Goal: Navigation & Orientation: Find specific page/section

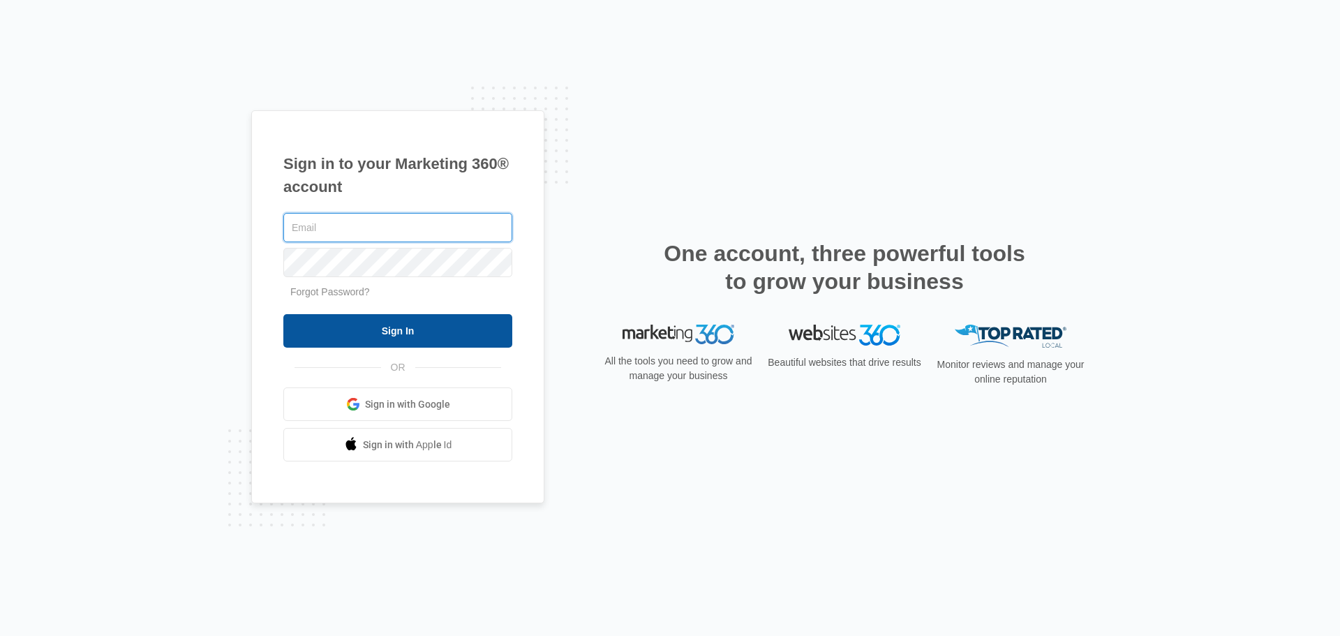
type input "[EMAIL_ADDRESS][DOMAIN_NAME]"
click at [396, 334] on input "Sign In" at bounding box center [397, 331] width 229 height 34
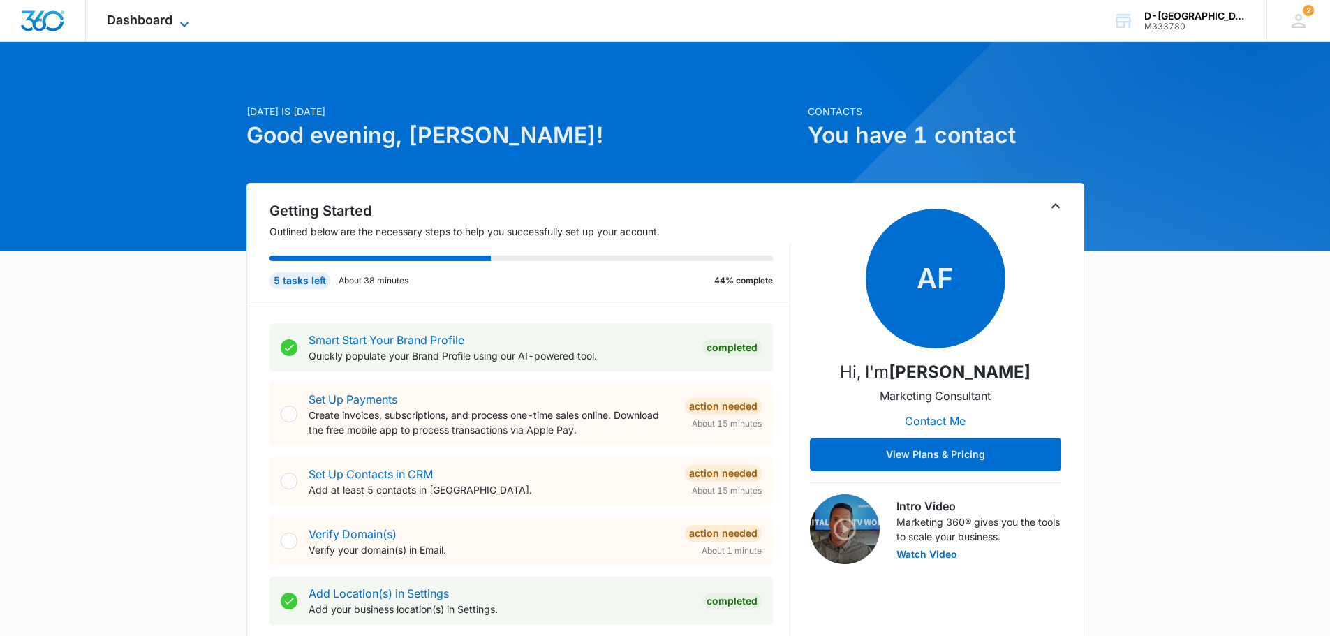
click at [184, 20] on icon at bounding box center [184, 24] width 17 height 17
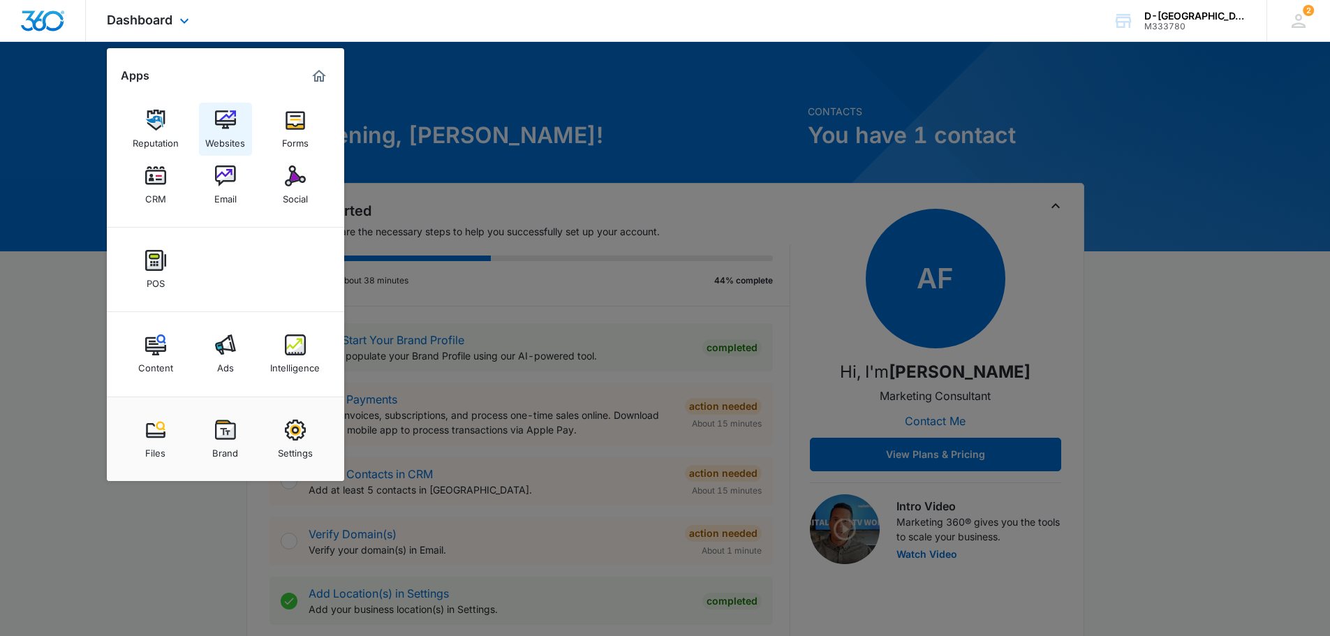
click at [226, 121] on img at bounding box center [225, 120] width 21 height 21
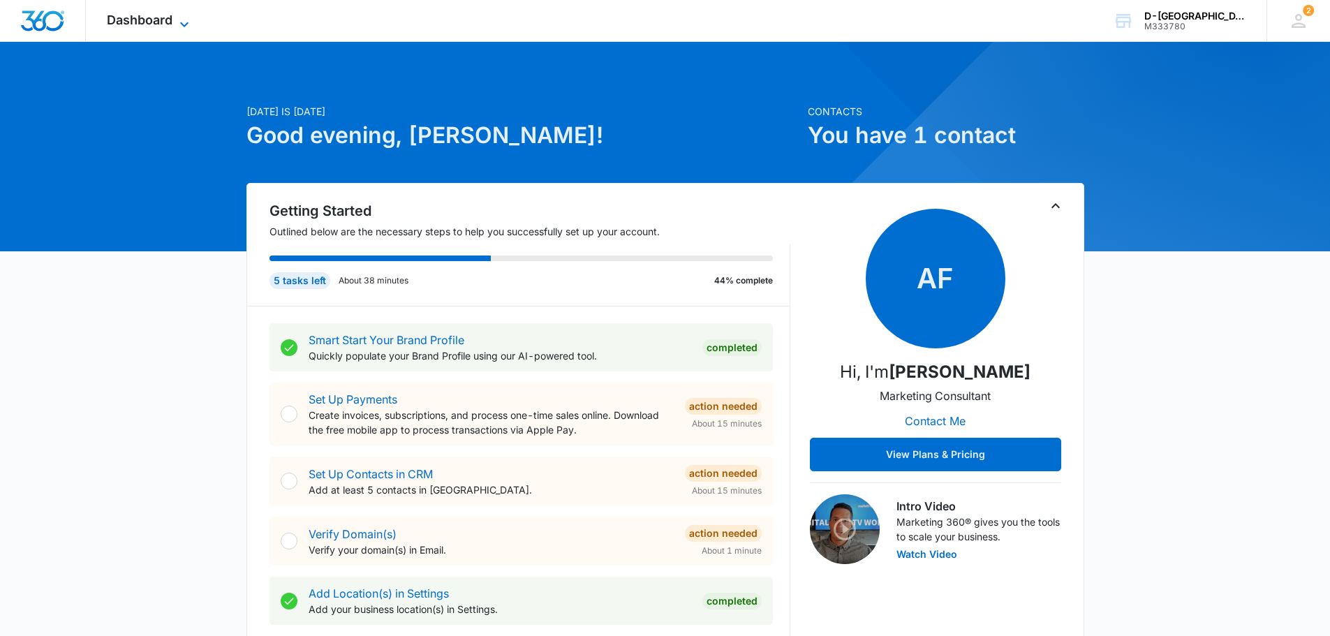
click at [187, 20] on icon at bounding box center [184, 24] width 17 height 17
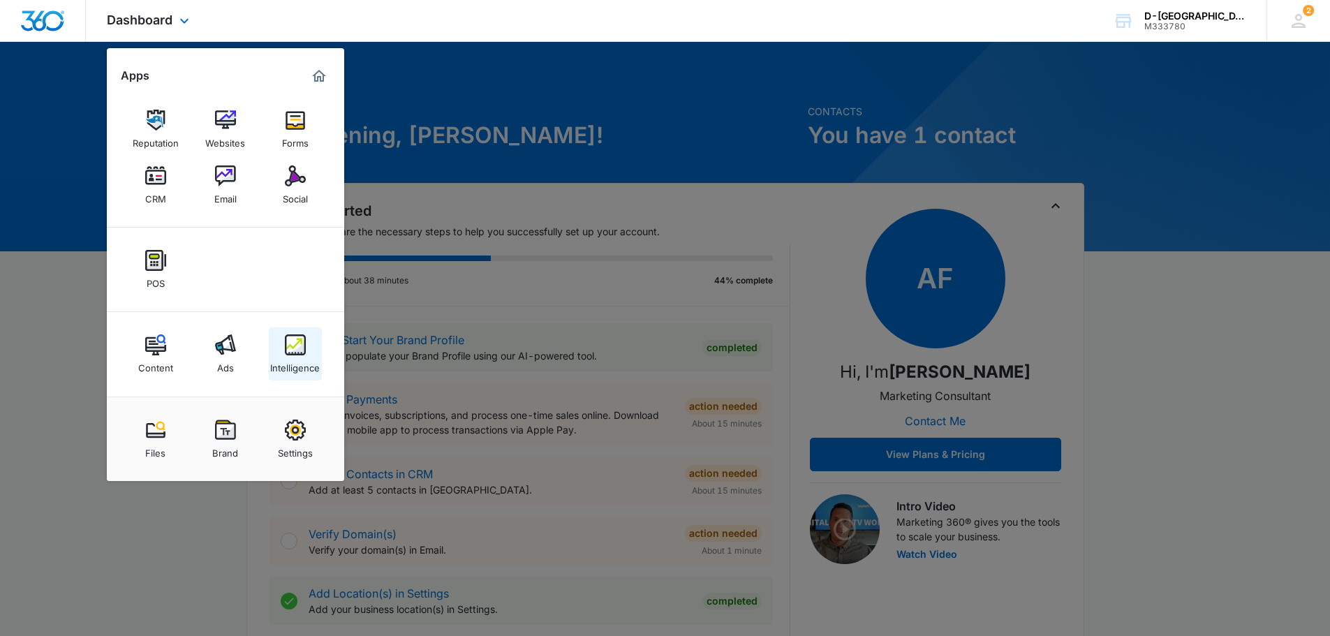
click at [299, 347] on img at bounding box center [295, 344] width 21 height 21
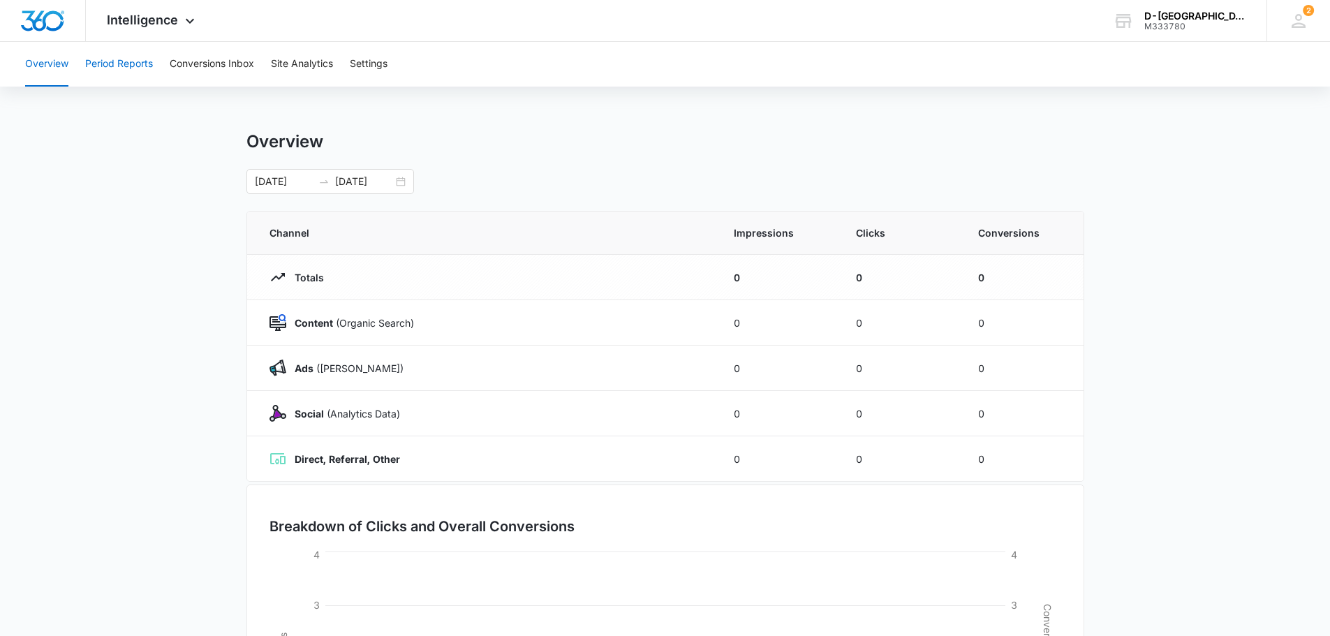
click at [101, 60] on button "Period Reports" at bounding box center [119, 64] width 68 height 45
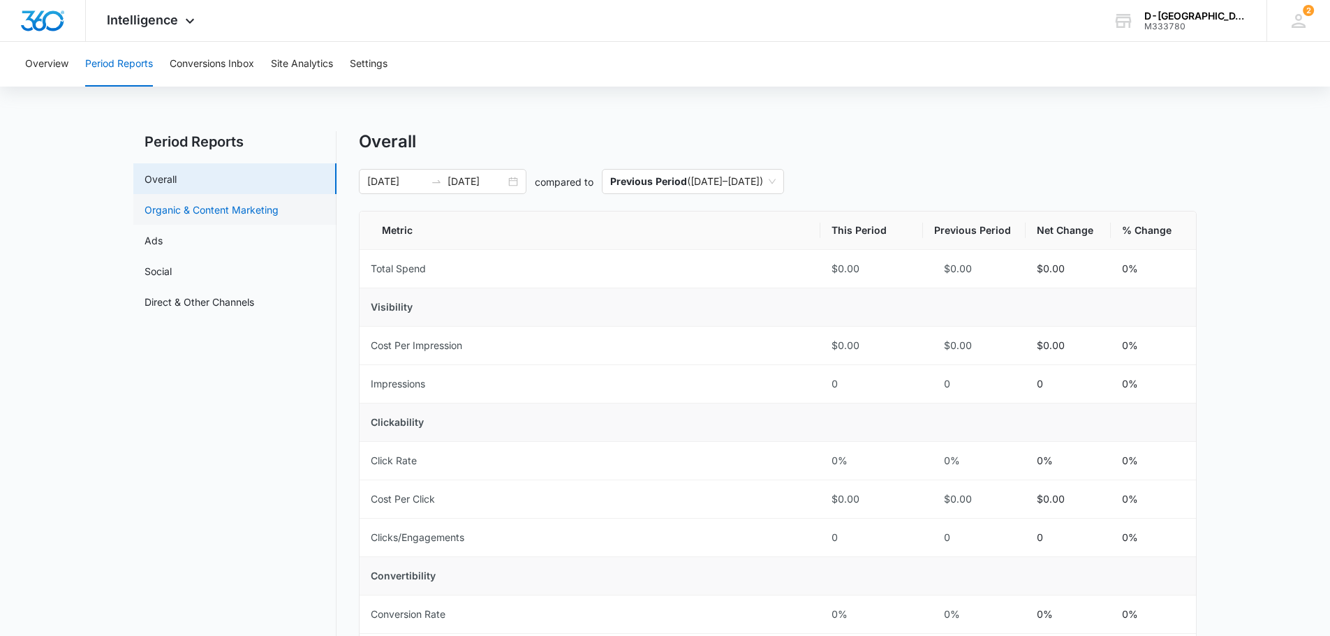
click at [236, 212] on link "Organic & Content Marketing" at bounding box center [211, 209] width 134 height 15
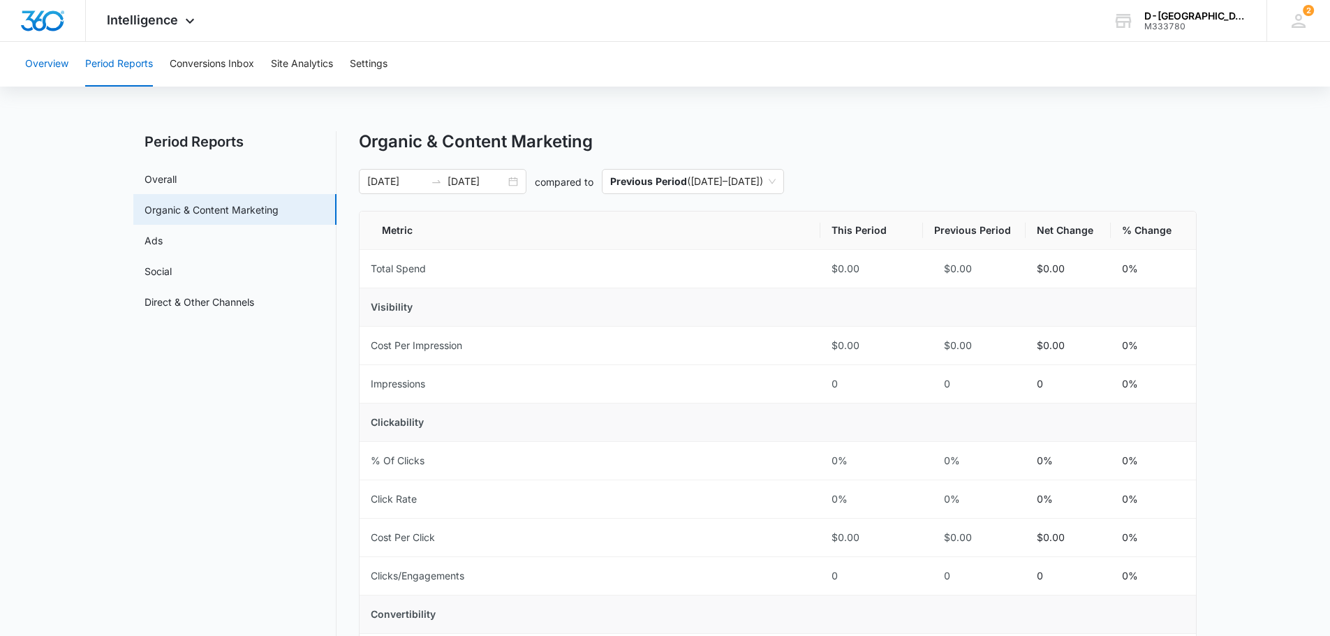
click at [40, 62] on button "Overview" at bounding box center [46, 64] width 43 height 45
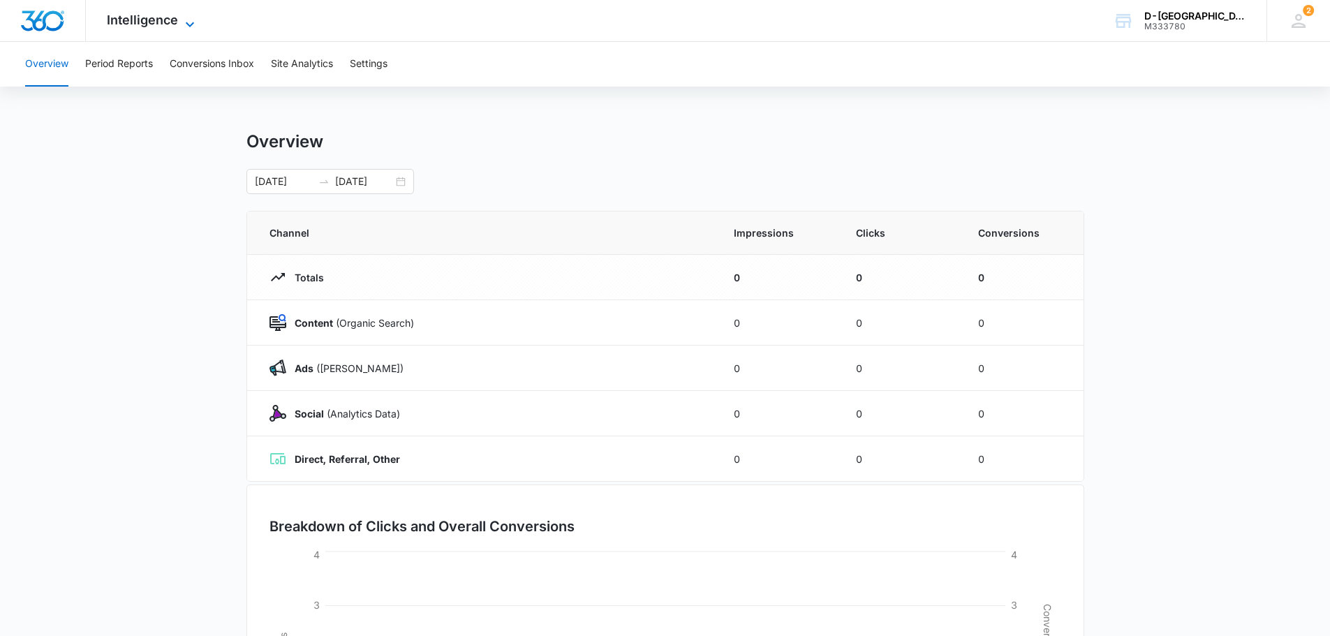
click at [188, 21] on icon at bounding box center [189, 24] width 17 height 17
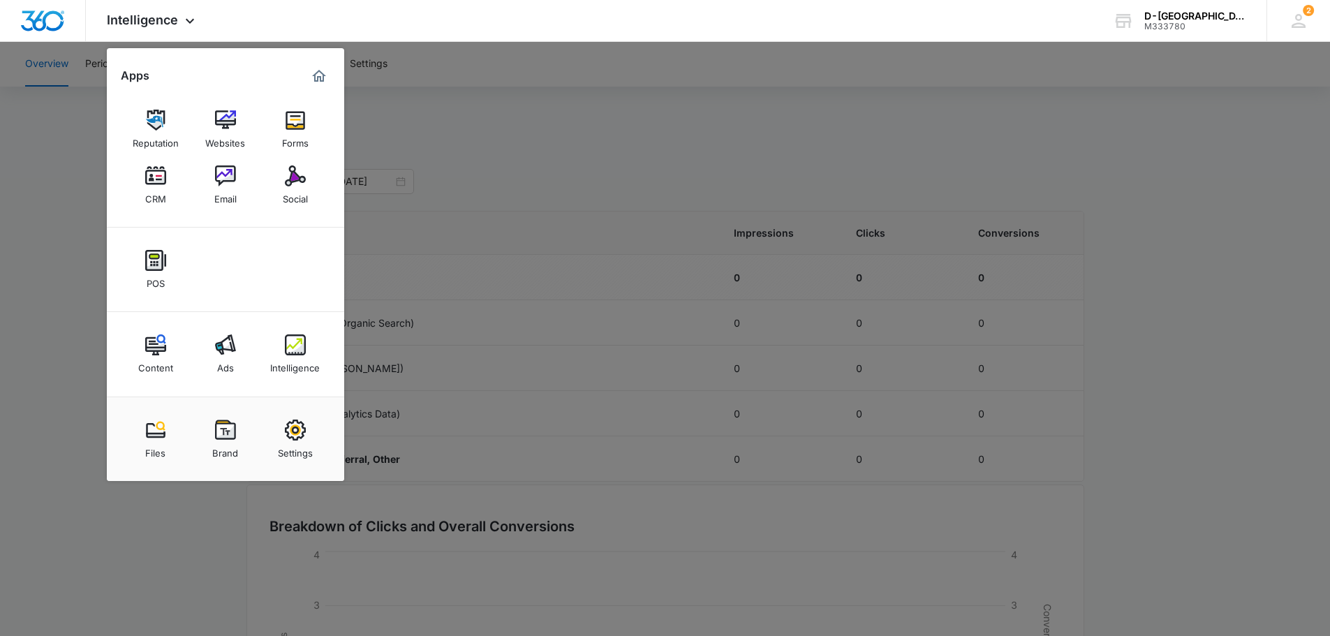
click at [318, 72] on img "Marketing 360® Dashboard" at bounding box center [319, 76] width 17 height 17
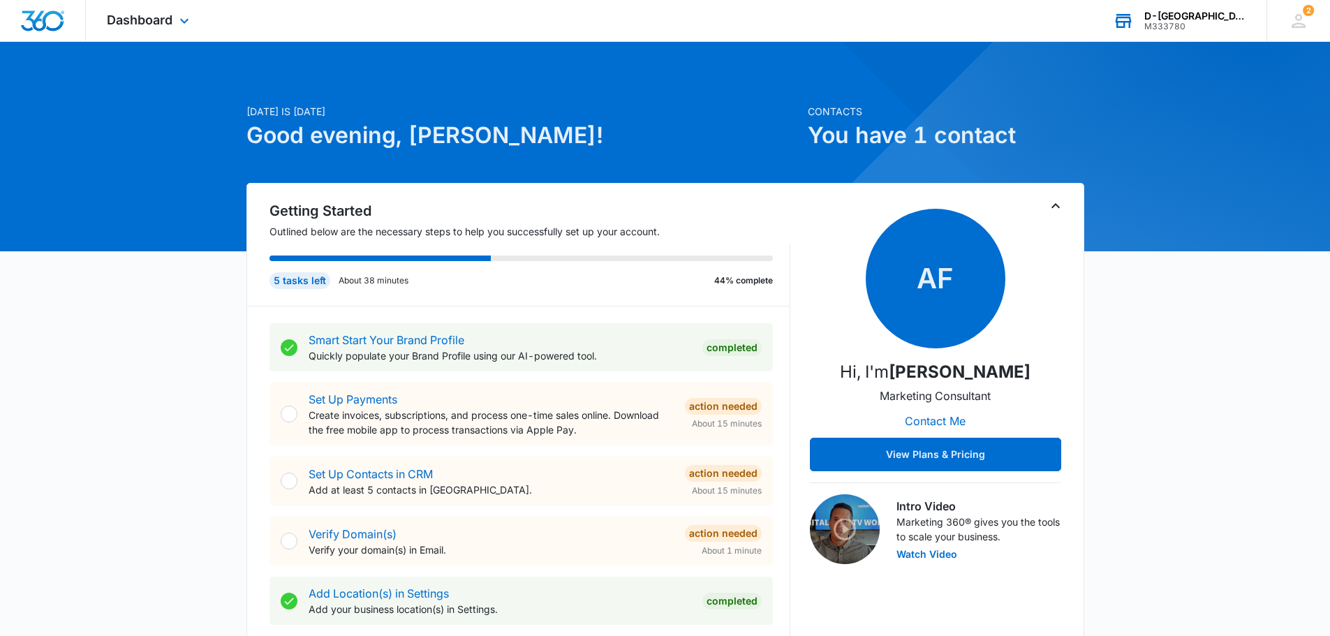
click at [1207, 13] on div "D-[GEOGRAPHIC_DATA]" at bounding box center [1195, 15] width 102 height 11
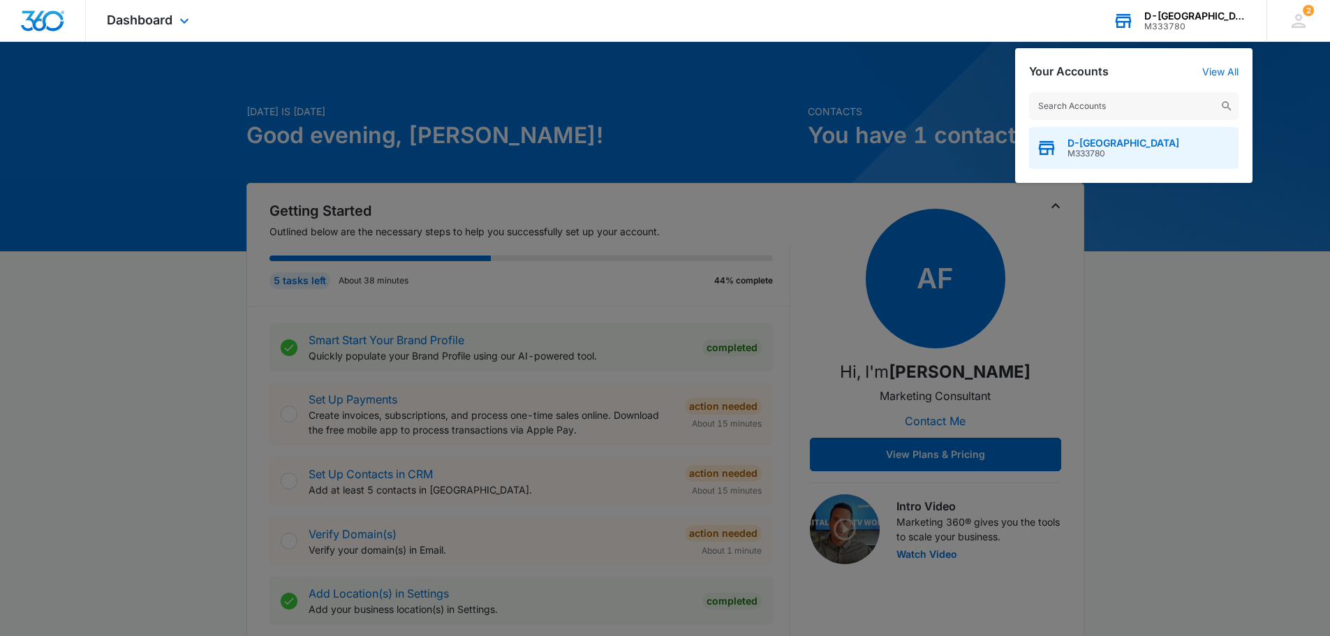
click at [1085, 149] on span "M333780" at bounding box center [1123, 154] width 112 height 10
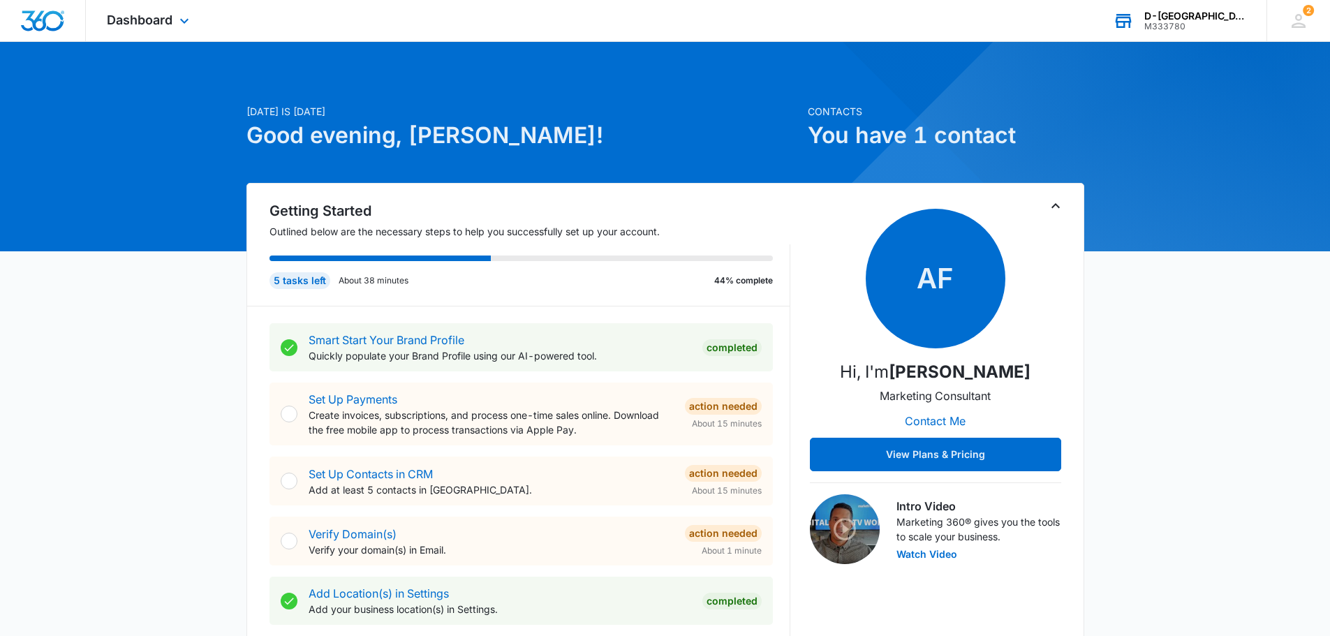
click at [29, 14] on img "Dashboard" at bounding box center [42, 20] width 45 height 21
click at [182, 22] on icon at bounding box center [184, 24] width 17 height 17
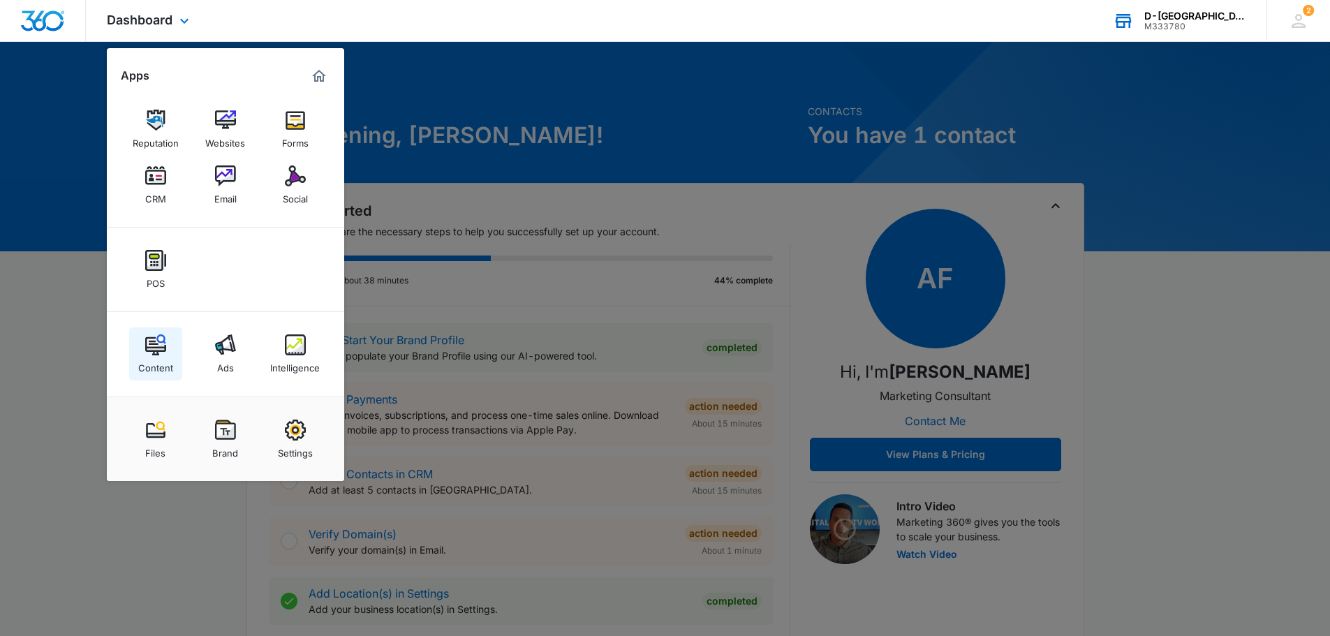
click at [151, 345] on img at bounding box center [155, 344] width 21 height 21
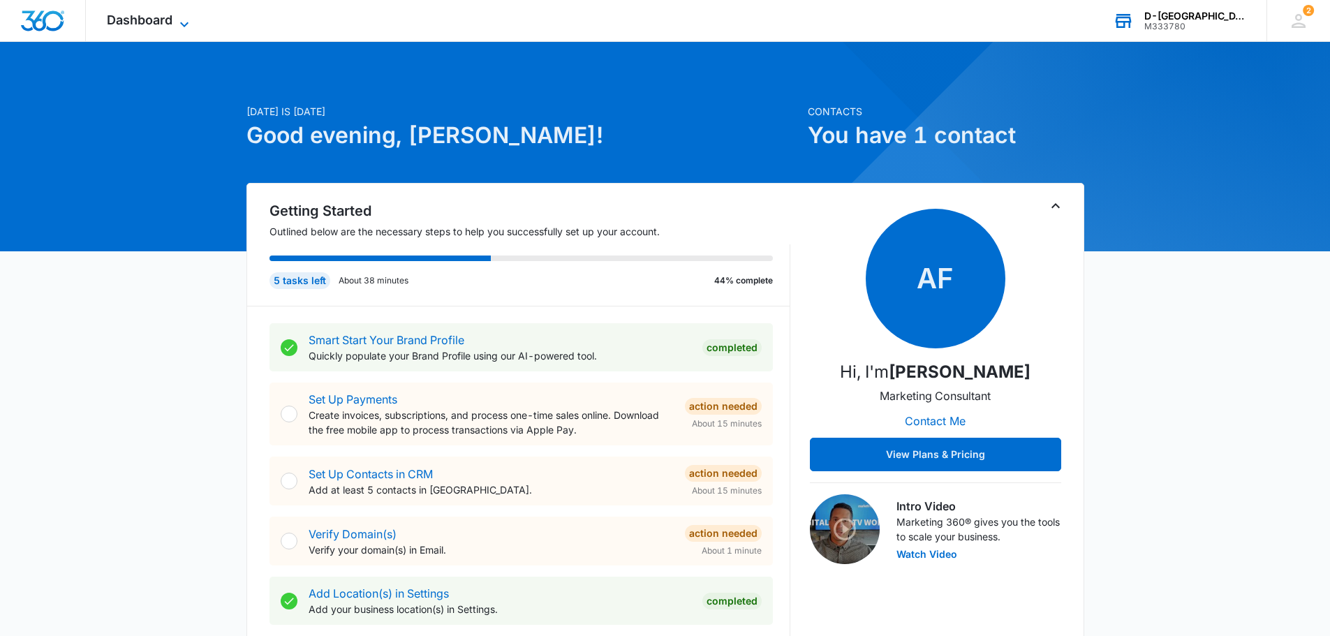
click at [181, 20] on icon at bounding box center [184, 24] width 17 height 17
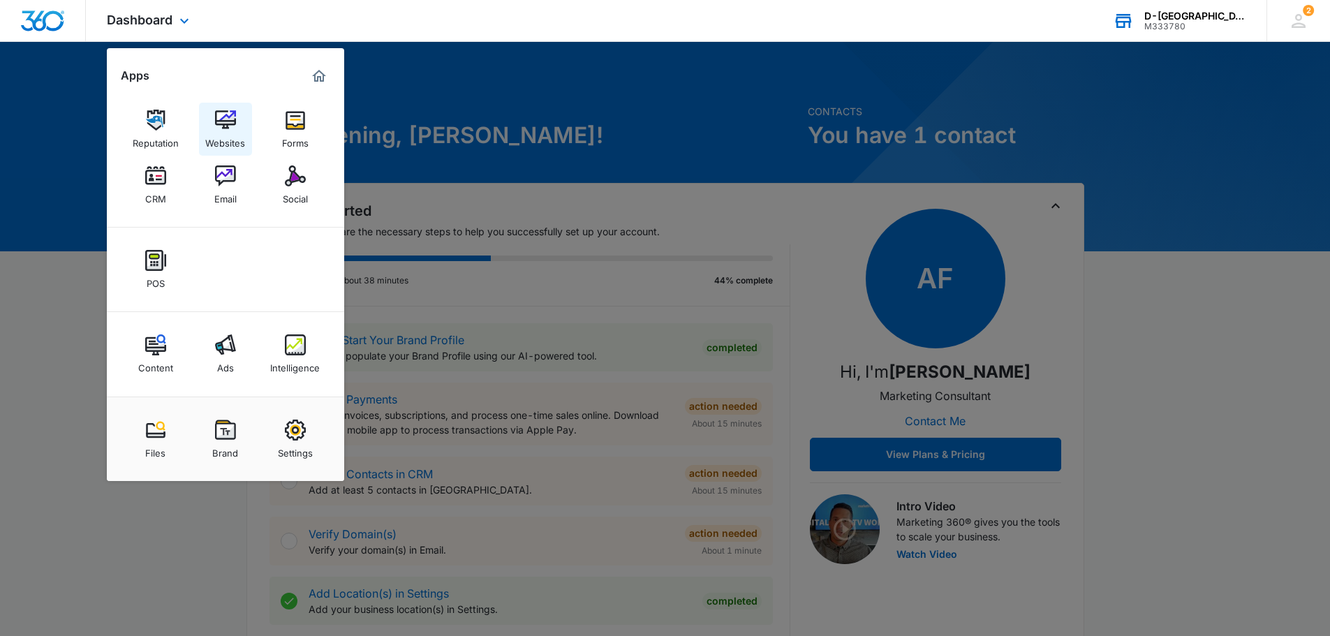
click at [225, 119] on img at bounding box center [225, 120] width 21 height 21
